Goal: Use online tool/utility: Use online tool/utility

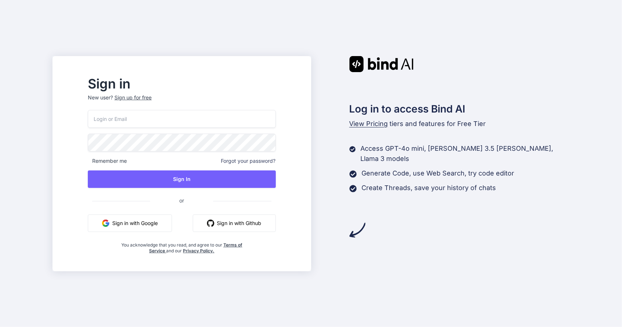
click at [172, 220] on button "Sign in with Google" at bounding box center [130, 223] width 84 height 17
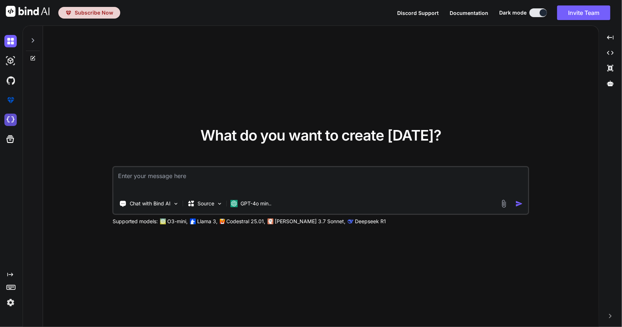
click at [11, 125] on img at bounding box center [10, 120] width 12 height 12
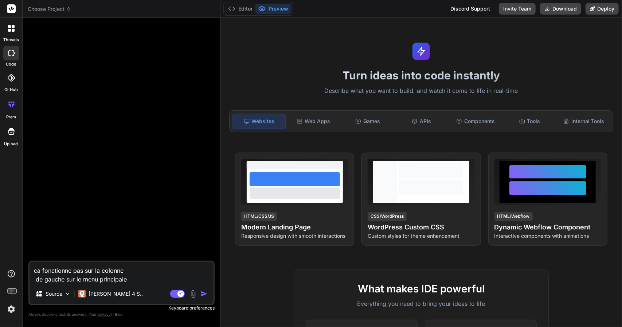
click at [50, 8] on span "Choose Project" at bounding box center [49, 8] width 43 height 7
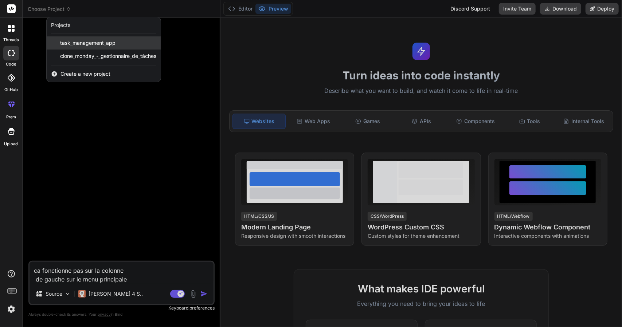
click at [95, 45] on span "task_management_app" at bounding box center [87, 42] width 55 height 7
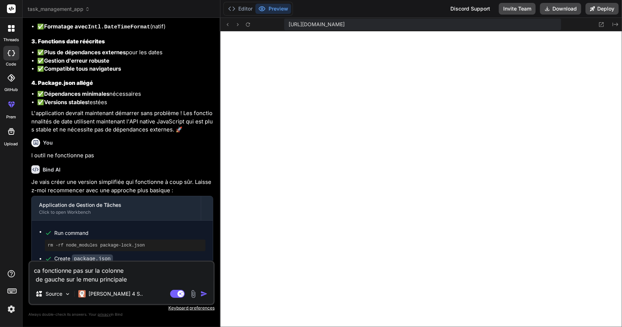
scroll to position [324, 0]
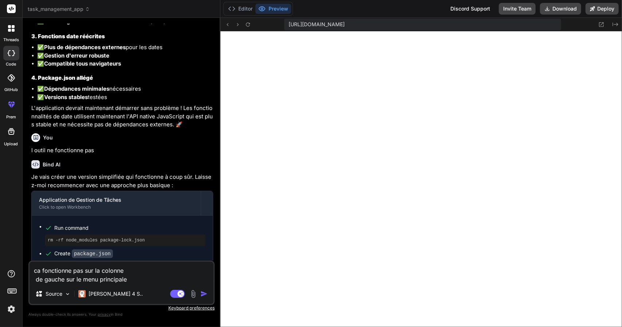
click at [205, 294] on img "button" at bounding box center [203, 293] width 7 height 7
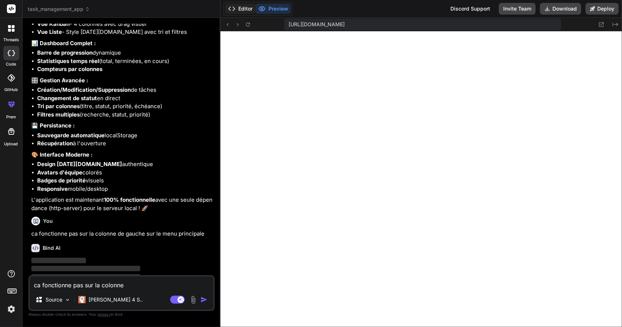
scroll to position [1907, 0]
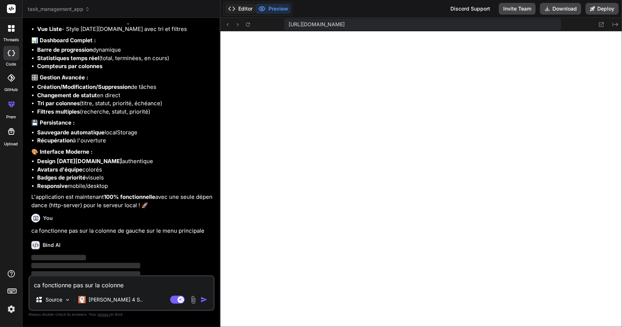
click at [239, 6] on button "Editor" at bounding box center [240, 9] width 30 height 10
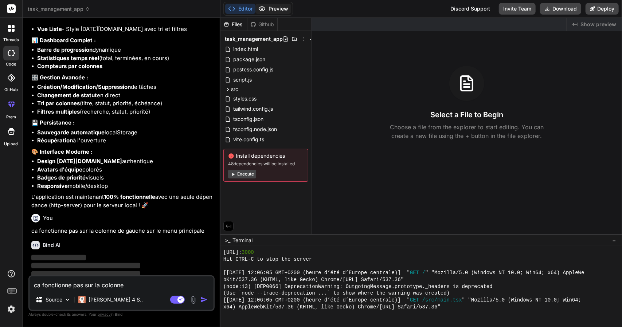
scroll to position [1881, 0]
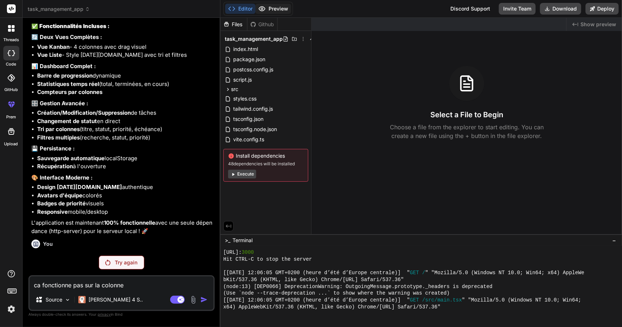
click at [278, 9] on button "Preview" at bounding box center [273, 9] width 36 height 10
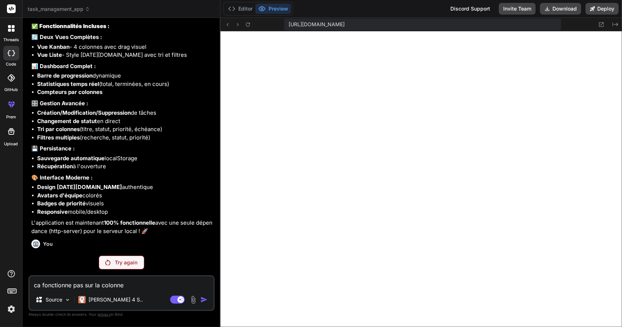
click at [117, 264] on p "Try again" at bounding box center [126, 262] width 23 height 7
click at [128, 260] on p "Try again" at bounding box center [126, 262] width 23 height 7
click at [241, 11] on button "Editor" at bounding box center [240, 9] width 30 height 10
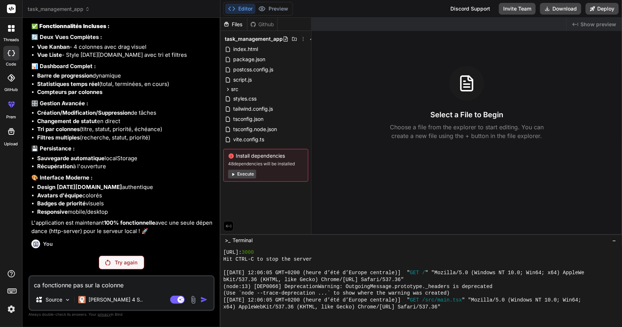
click at [236, 177] on div "Install dependencies 48 dependencies will be installed Execute" at bounding box center [265, 165] width 85 height 33
click at [236, 177] on button "Execute" at bounding box center [242, 174] width 28 height 9
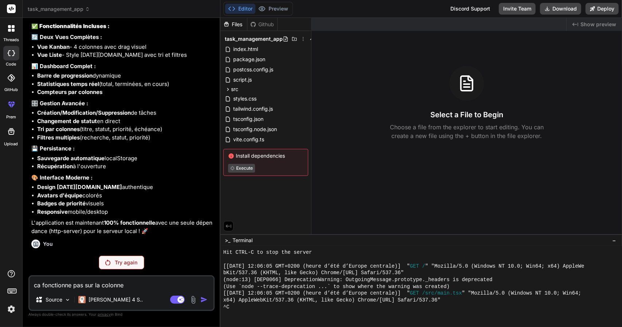
click at [119, 262] on p "Try again" at bounding box center [126, 262] width 23 height 7
type textarea "x"
